Goal: Task Accomplishment & Management: Manage account settings

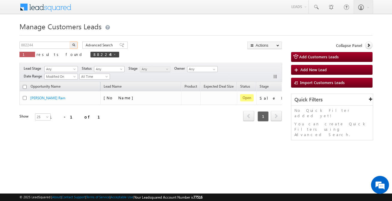
click at [57, 42] on input "882244" at bounding box center [44, 45] width 51 height 7
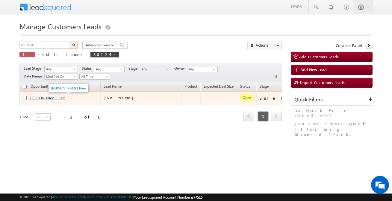
type input "911914"
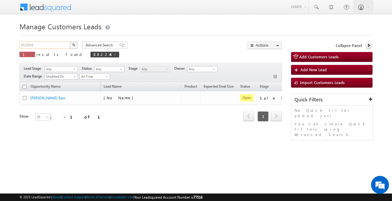
click at [54, 44] on input "911914" at bounding box center [44, 45] width 51 height 7
click at [53, 44] on input "911914" at bounding box center [44, 45] width 51 height 7
click at [76, 45] on button "button" at bounding box center [74, 45] width 8 height 7
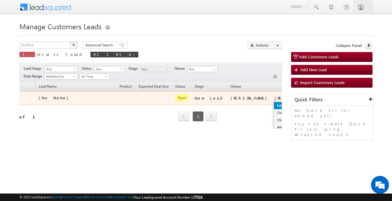
click at [274, 107] on link "Edit" at bounding box center [289, 105] width 30 height 7
click at [253, 107] on body "Menu Affan Khan sitar a3@ks erve." at bounding box center [196, 85] width 392 height 170
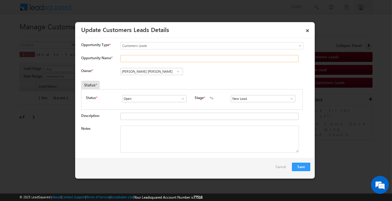
click at [172, 58] on input "Opportunity Name *" at bounding box center [209, 58] width 178 height 7
paste input "ULHAS MARUTI MANKAR"
type input "ULHAS MARUTI MANKAR"
click at [148, 72] on input "Sakshi Shrikant Desai" at bounding box center [151, 71] width 63 height 7
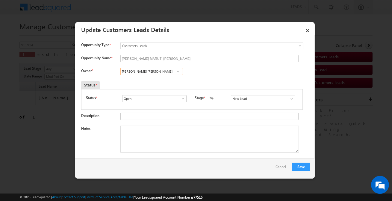
click at [148, 72] on input "Sakshi Shrikant Desai" at bounding box center [151, 71] width 63 height 7
paste input "gar Kadam"
click at [137, 81] on span "sagar.kadam@sgrlimited.in" at bounding box center [150, 83] width 54 height 4
type input "sagar kadam"
click at [244, 99] on input "New Lead" at bounding box center [263, 98] width 64 height 7
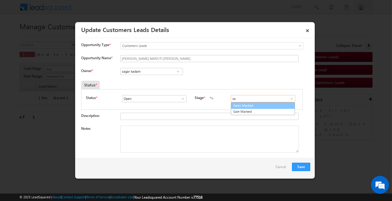
click at [241, 105] on link "Sales Marked" at bounding box center [263, 105] width 64 height 7
type input "Sales Marked"
click at [190, 135] on textarea "Notes" at bounding box center [209, 139] width 178 height 27
paste textarea "BT Details / Cananra bank / 11500 / 8 lakh loan /15 year / 7 year EMI paid / 10…"
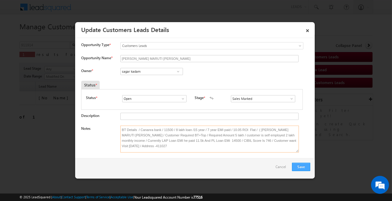
type textarea "BT Details / Cananra bank / 11500 / 8 lakh loan /15 year / 7 year EMI paid / 10…"
click at [300, 166] on button "Save" at bounding box center [301, 167] width 18 height 8
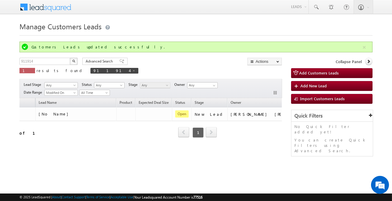
scroll to position [0, 0]
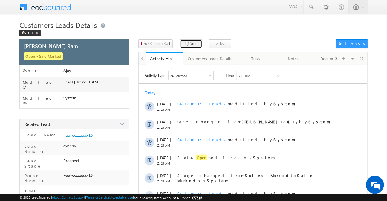
click at [187, 40] on button "Note" at bounding box center [191, 43] width 22 height 9
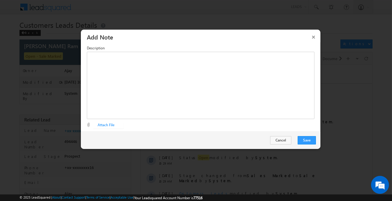
click at [313, 36] on button "×" at bounding box center [313, 37] width 10 height 10
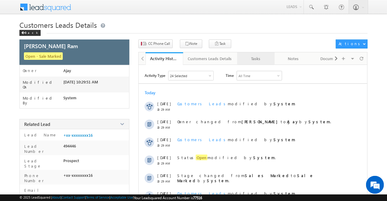
click at [245, 56] on div "Tasks" at bounding box center [256, 58] width 28 height 7
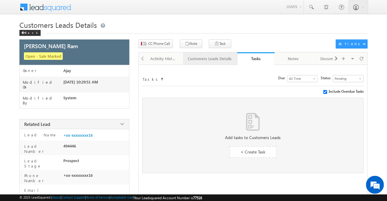
click at [206, 55] on div "Customers Leads Details" at bounding box center [210, 58] width 44 height 7
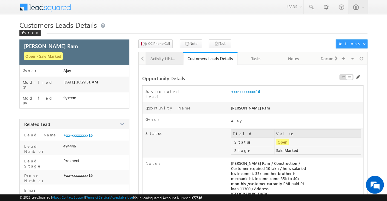
click at [164, 58] on div "Activity History" at bounding box center [165, 58] width 28 height 7
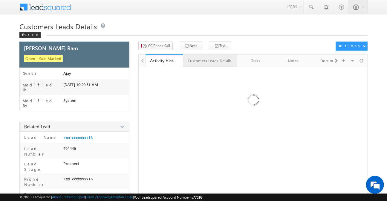
click at [209, 60] on div "Customers Leads Details" at bounding box center [210, 60] width 44 height 7
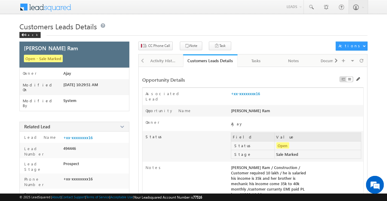
scroll to position [109, 0]
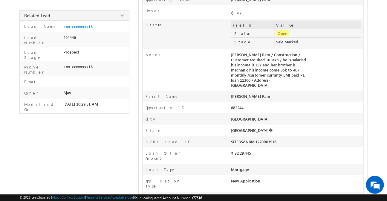
drag, startPoint x: 254, startPoint y: 48, endPoint x: 280, endPoint y: 83, distance: 43.8
click at [280, 83] on div "[PERSON_NAME] Ram / Construction / Customer required 10 lakh / he is salaried h…" at bounding box center [271, 71] width 80 height 39
drag, startPoint x: 224, startPoint y: 49, endPoint x: 266, endPoint y: 84, distance: 54.4
click at [266, 84] on div "Notes [PERSON_NAME] / Construction / Customer required 10 lakh / he is salaried…" at bounding box center [253, 70] width 221 height 42
click at [261, 83] on div "[PERSON_NAME] Ram / Construction / Customer required 10 lakh / he is salaried h…" at bounding box center [271, 71] width 80 height 39
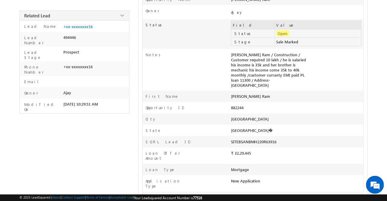
drag, startPoint x: 230, startPoint y: 49, endPoint x: 254, endPoint y: 77, distance: 37.4
click at [254, 77] on div "Notes [PERSON_NAME] / Construction / Customer required 10 lakh / he is salaried…" at bounding box center [253, 70] width 221 height 42
click at [218, 52] on div "Notes" at bounding box center [187, 56] width 89 height 8
copy div "[PERSON_NAME] Ram / Construction / Customer required 10 lakh / he is salaried h…"
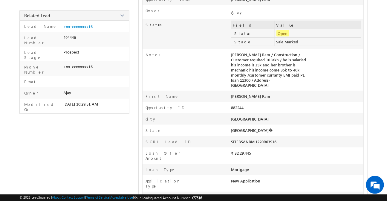
drag, startPoint x: 231, startPoint y: 49, endPoint x: 263, endPoint y: 82, distance: 46.3
click at [263, 82] on div "[PERSON_NAME] Ram / Construction / Customer required 10 lakh / he is salaried h…" at bounding box center [271, 71] width 80 height 39
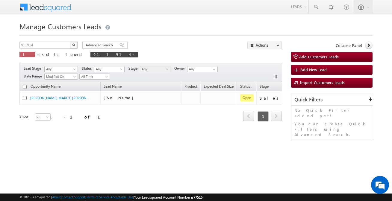
drag, startPoint x: 108, startPoint y: 5, endPoint x: 143, endPoint y: 121, distance: 121.1
click at [143, 121] on div "Refresh first prev 1 next last 1 - 1 of 1" at bounding box center [150, 113] width 262 height 17
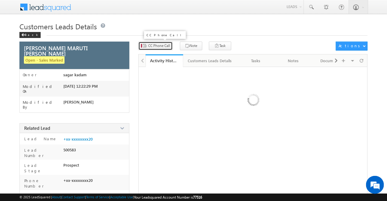
click at [157, 48] on span "CC Phone Call" at bounding box center [159, 45] width 22 height 5
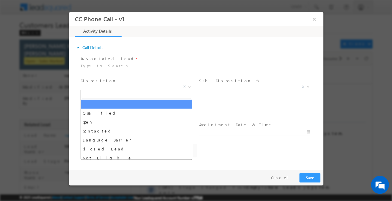
click at [105, 86] on span "X" at bounding box center [136, 87] width 112 height 6
type input "q"
select select "amol.khopade@sgrlimited.in"
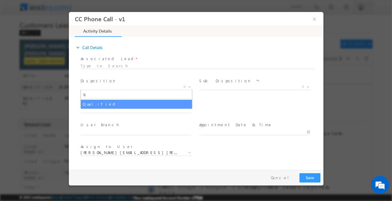
type input "qa"
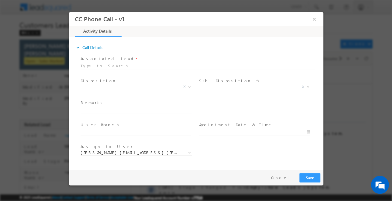
click at [101, 109] on input "text" at bounding box center [135, 110] width 111 height 6
click at [104, 86] on span "X" at bounding box center [136, 87] width 112 height 6
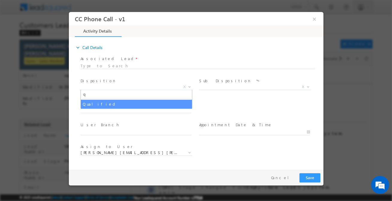
type input "q"
select select "Qualified"
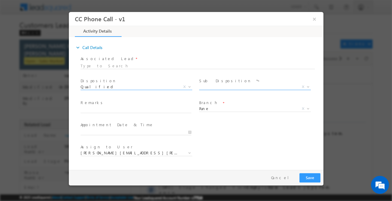
click at [214, 88] on span "X" at bounding box center [255, 87] width 112 height 6
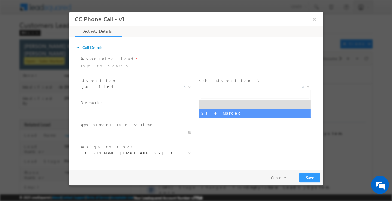
select select "Sale Marked"
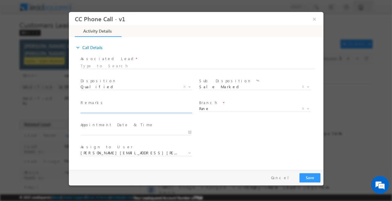
click at [121, 110] on input "text" at bounding box center [135, 110] width 111 height 6
paste input "BT Details / Cananra bank / 11500 / 8 lakh loan /15 year / 7 year EMI paid / 10…"
type input "BT Details / Cananra bank / 11500 / 8 lakh loan /15 year / 7 year EMI paid / 10…"
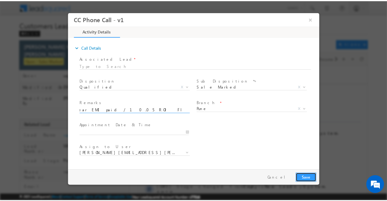
scroll to position [0, 0]
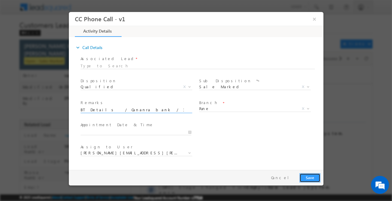
click at [309, 182] on button "Save" at bounding box center [309, 177] width 21 height 9
